Goal: Check status: Check status

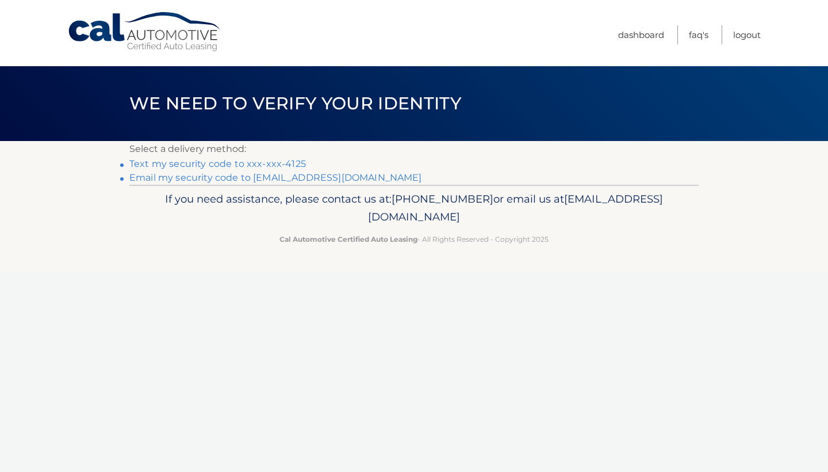
click at [229, 165] on link "Text my security code to xxx-xxx-4125" at bounding box center [217, 163] width 177 height 11
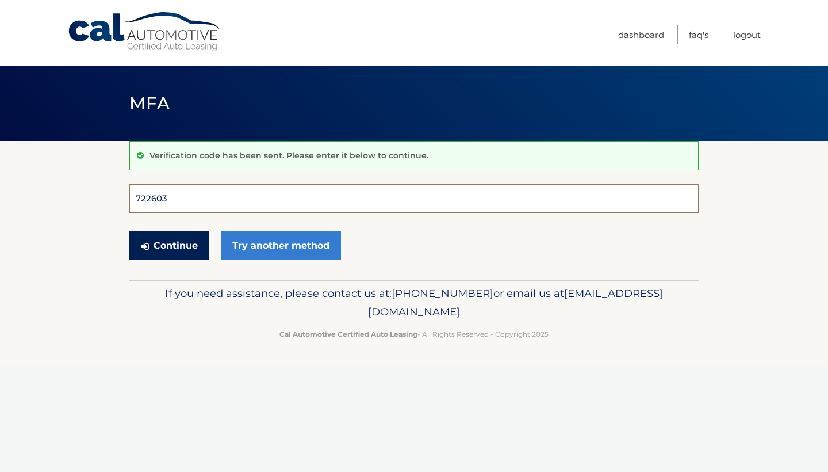
type input "722603"
click at [169, 245] on button "Continue" at bounding box center [169, 245] width 80 height 29
click at [191, 245] on button "Continue" at bounding box center [169, 245] width 80 height 29
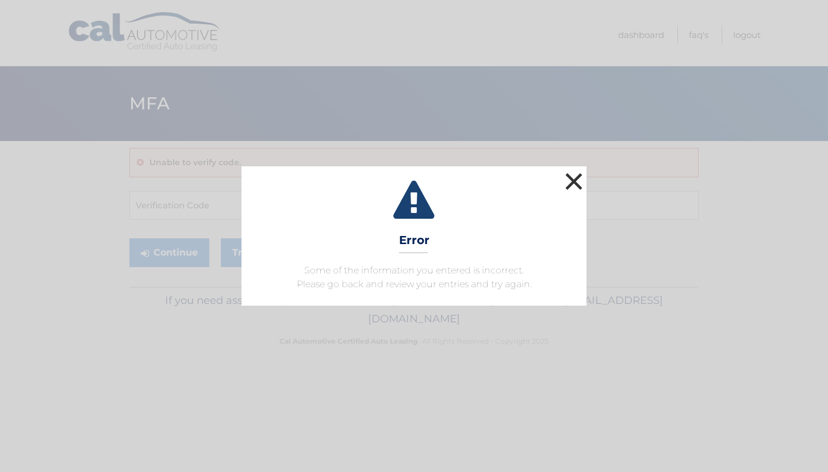
click at [574, 174] on button "×" at bounding box center [573, 181] width 23 height 23
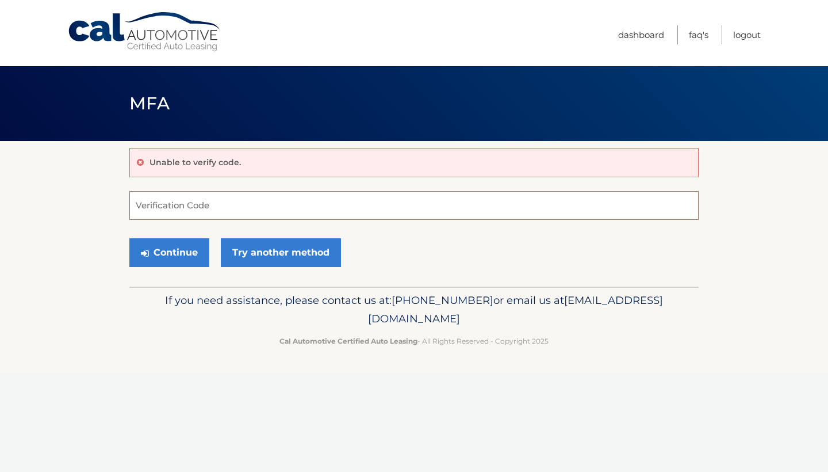
click at [216, 203] on input "Verification Code" at bounding box center [413, 205] width 569 height 29
type input "722603"
click at [191, 254] on button "Continue" at bounding box center [169, 252] width 80 height 29
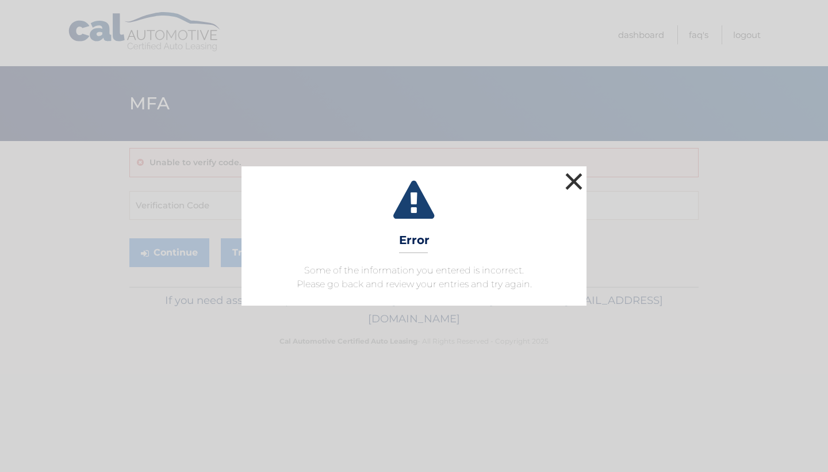
click at [574, 179] on button "×" at bounding box center [573, 181] width 23 height 23
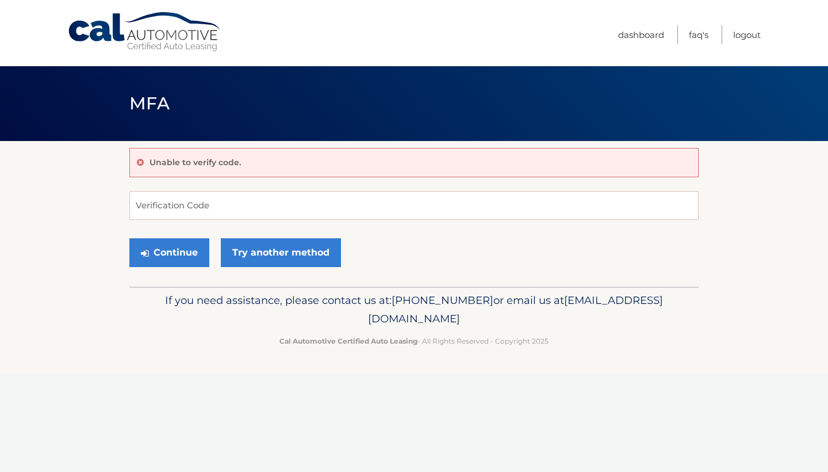
click at [158, 36] on link "Cal Automotive" at bounding box center [144, 32] width 155 height 41
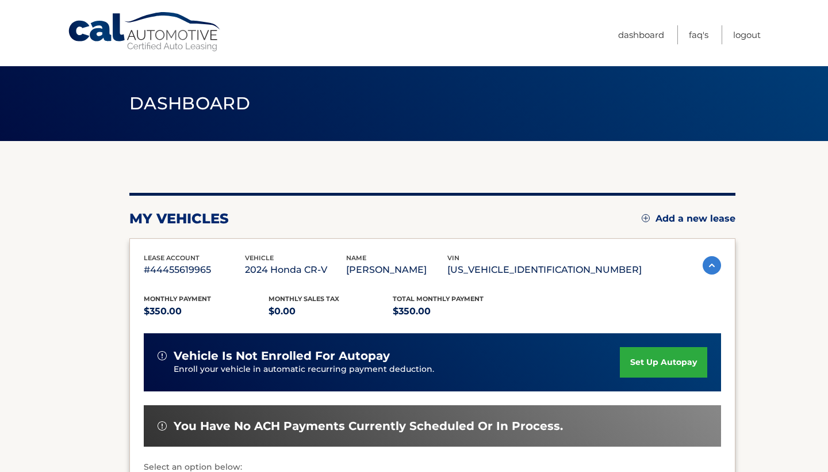
scroll to position [220, 0]
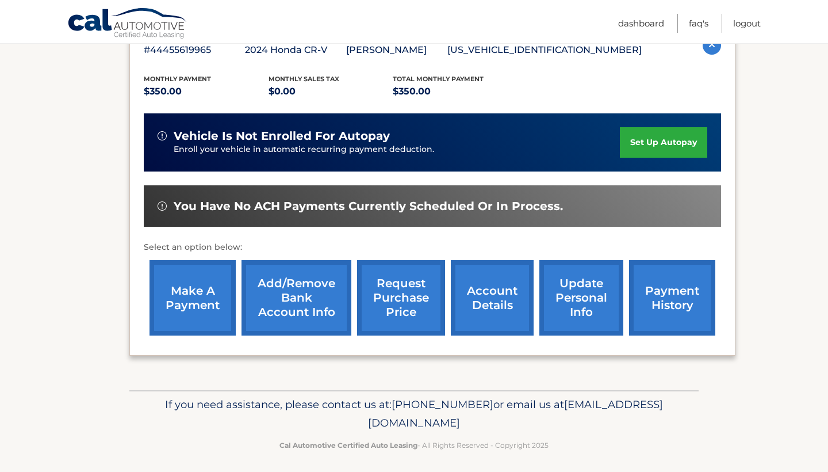
click at [658, 312] on link "payment history" at bounding box center [672, 297] width 86 height 75
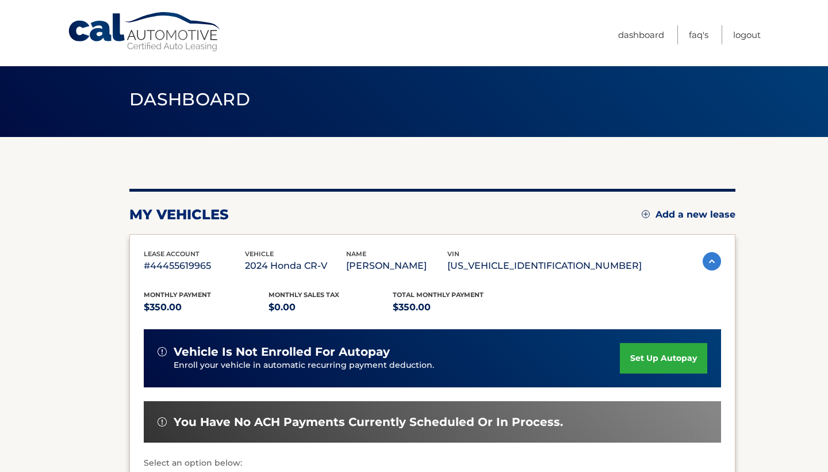
scroll to position [2, 0]
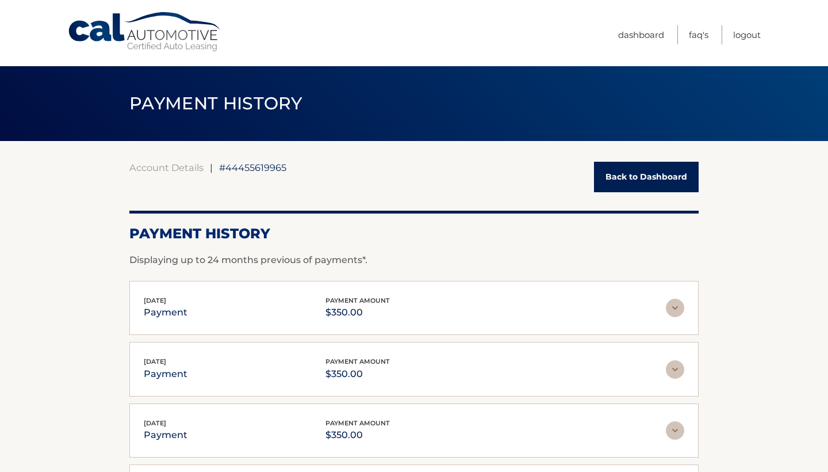
click at [681, 308] on img at bounding box center [675, 307] width 18 height 18
